Goal: Navigation & Orientation: Find specific page/section

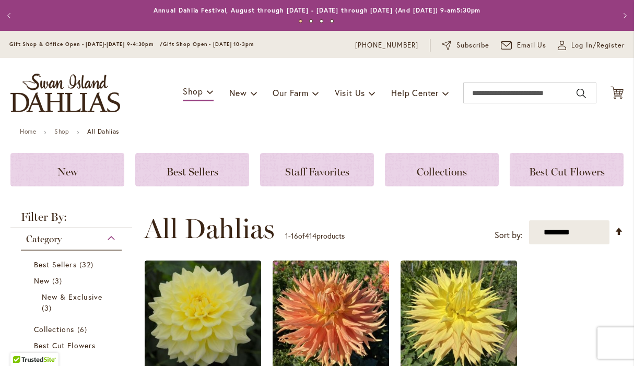
click at [312, 22] on button "2" at bounding box center [311, 21] width 4 height 4
click at [321, 21] on button "3" at bounding box center [322, 21] width 4 height 4
click at [329, 10] on link "Order Dahlia Tubers Now for Spring 2026 Delivery!" at bounding box center [317, 10] width 170 height 8
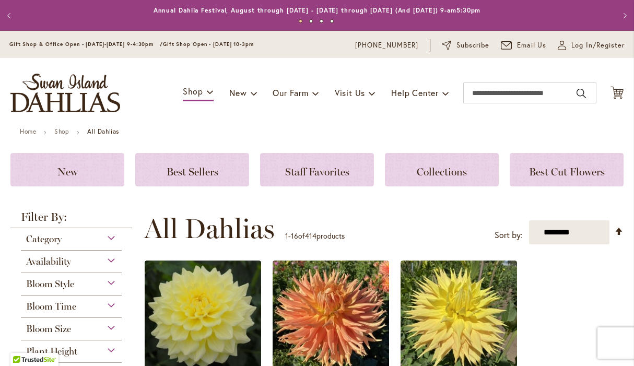
click at [103, 105] on img "store logo" at bounding box center [65, 93] width 110 height 39
